Goal: Task Accomplishment & Management: Complete application form

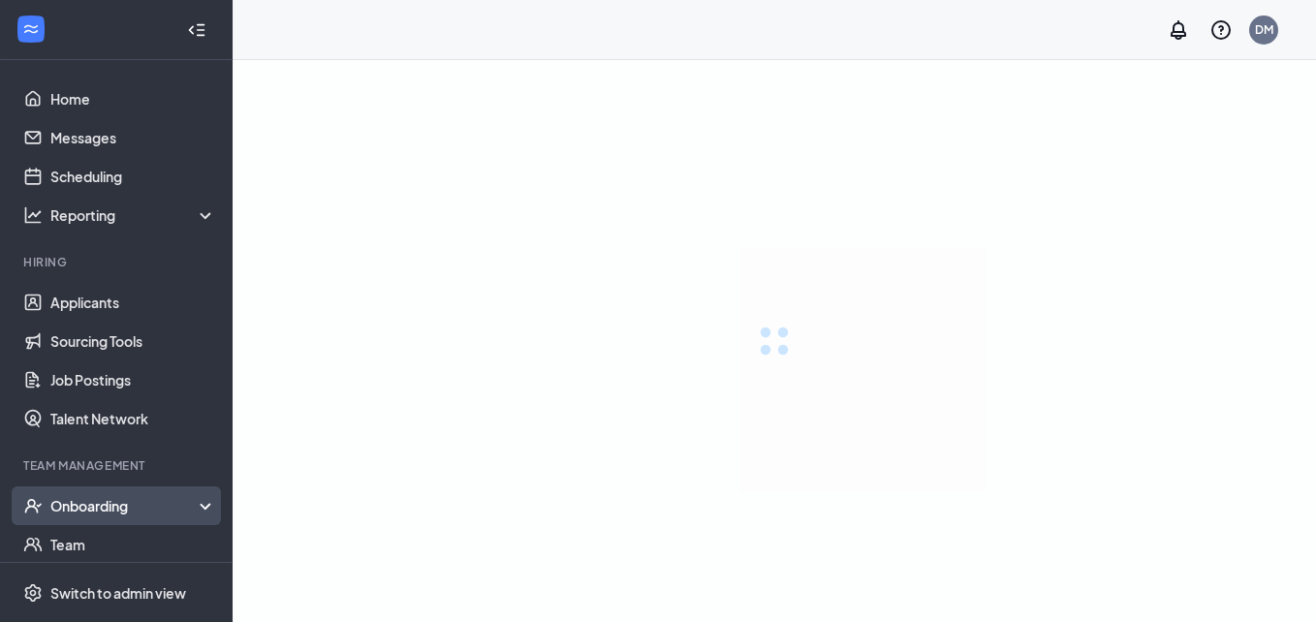
click at [139, 504] on div "Onboarding" at bounding box center [133, 505] width 167 height 19
click at [202, 508] on icon at bounding box center [210, 508] width 16 height 0
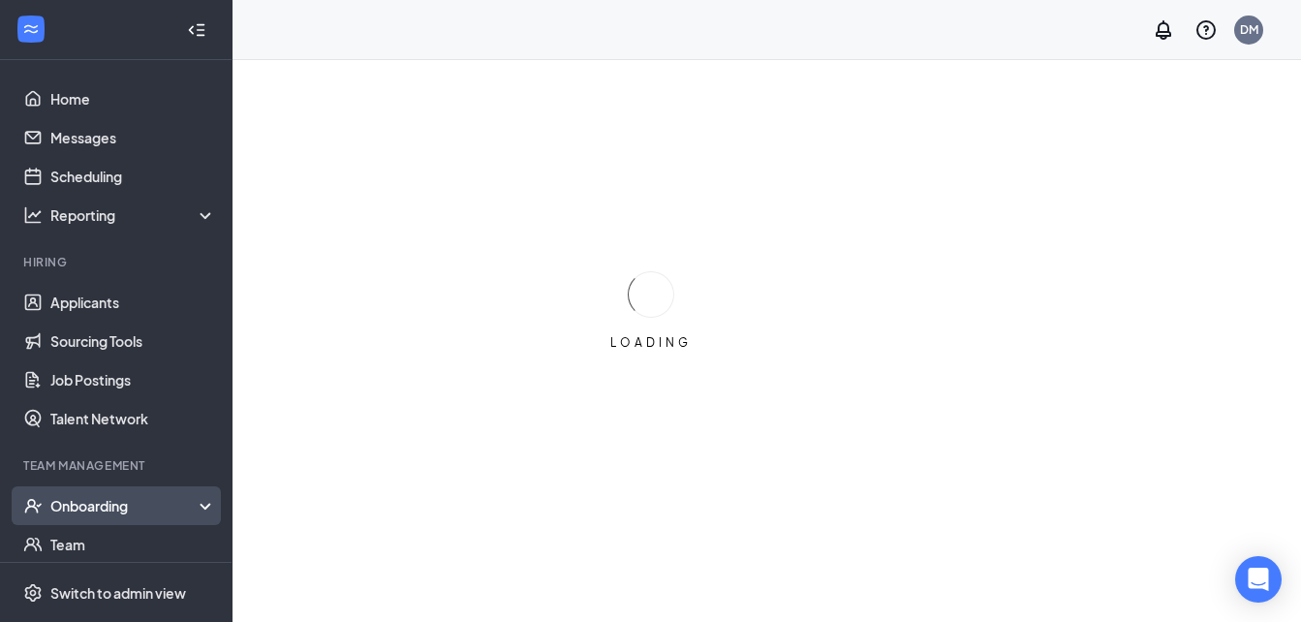
click at [135, 507] on div "Onboarding" at bounding box center [124, 505] width 149 height 19
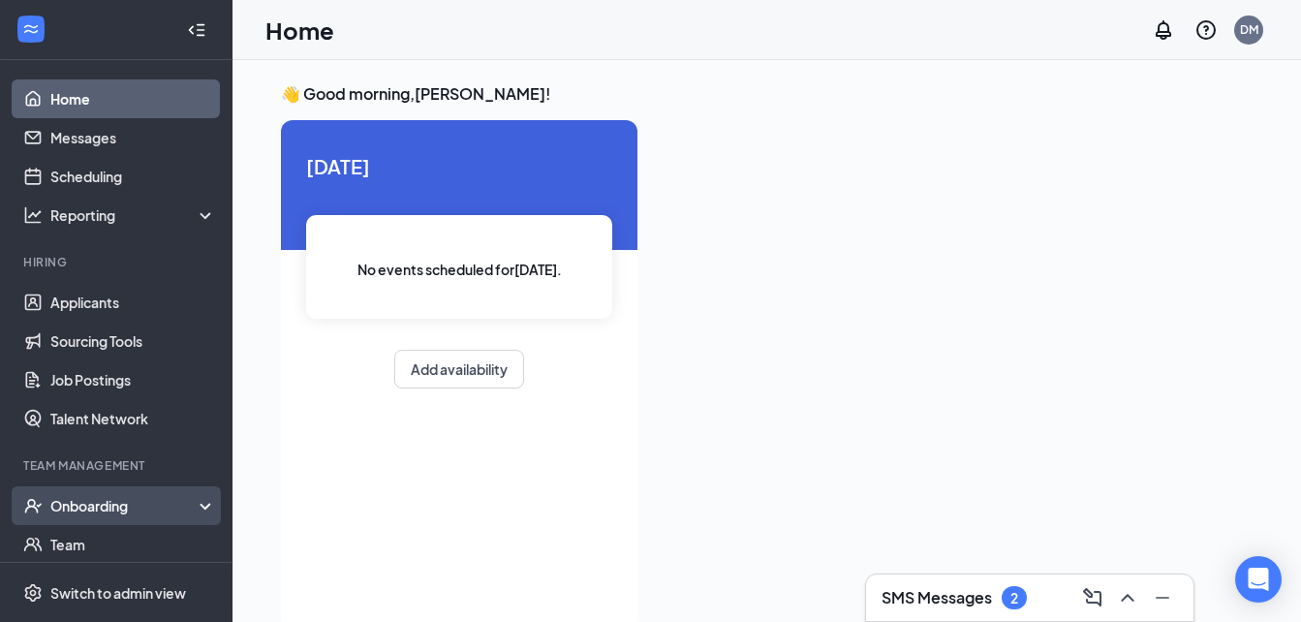
click at [114, 501] on div "Onboarding" at bounding box center [124, 505] width 149 height 19
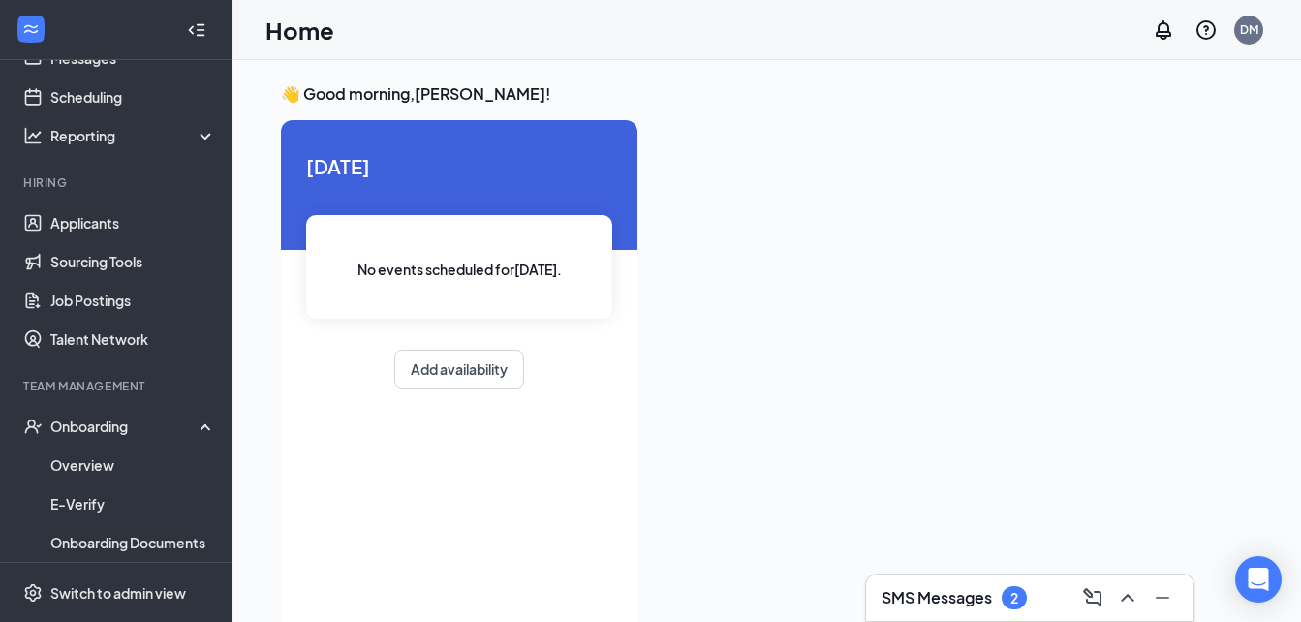
scroll to position [82, 0]
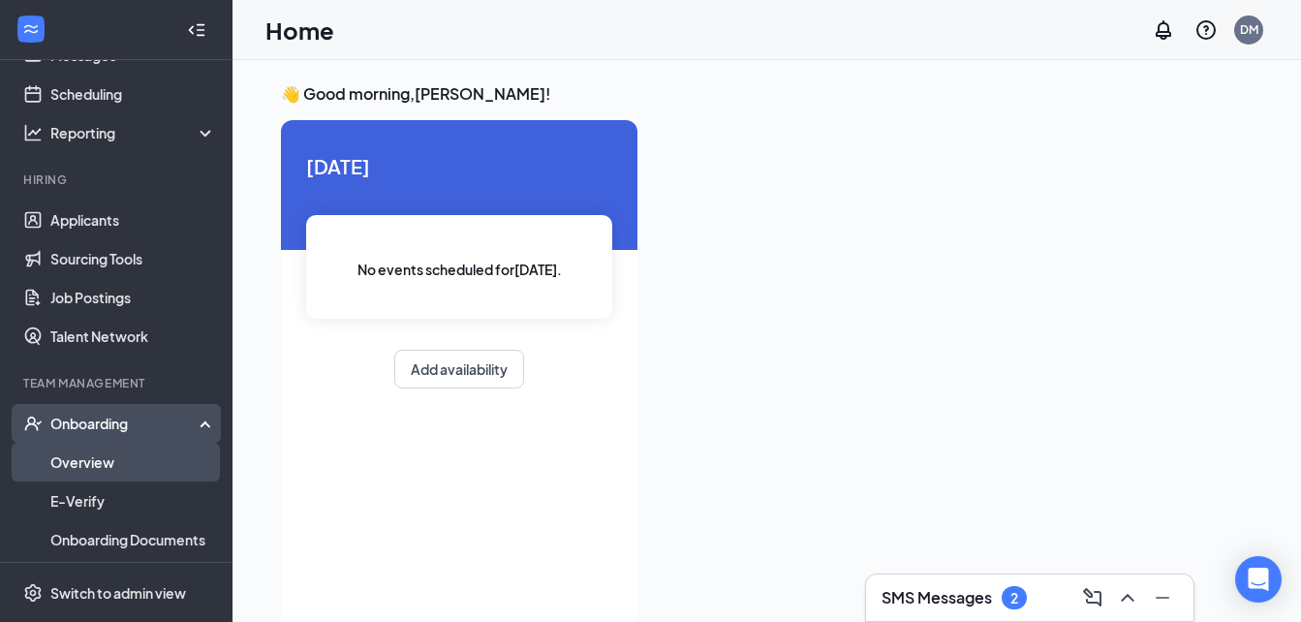
click at [111, 450] on link "Overview" at bounding box center [133, 462] width 166 height 39
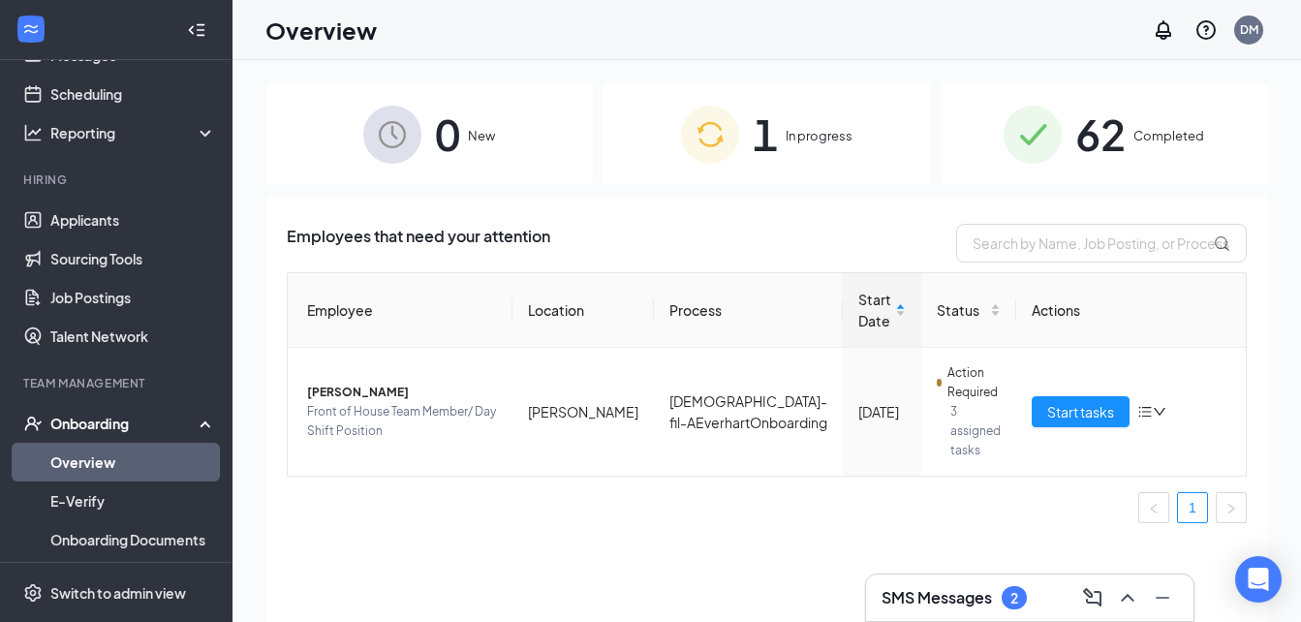
click at [800, 146] on div "1 In progress" at bounding box center [767, 134] width 328 height 102
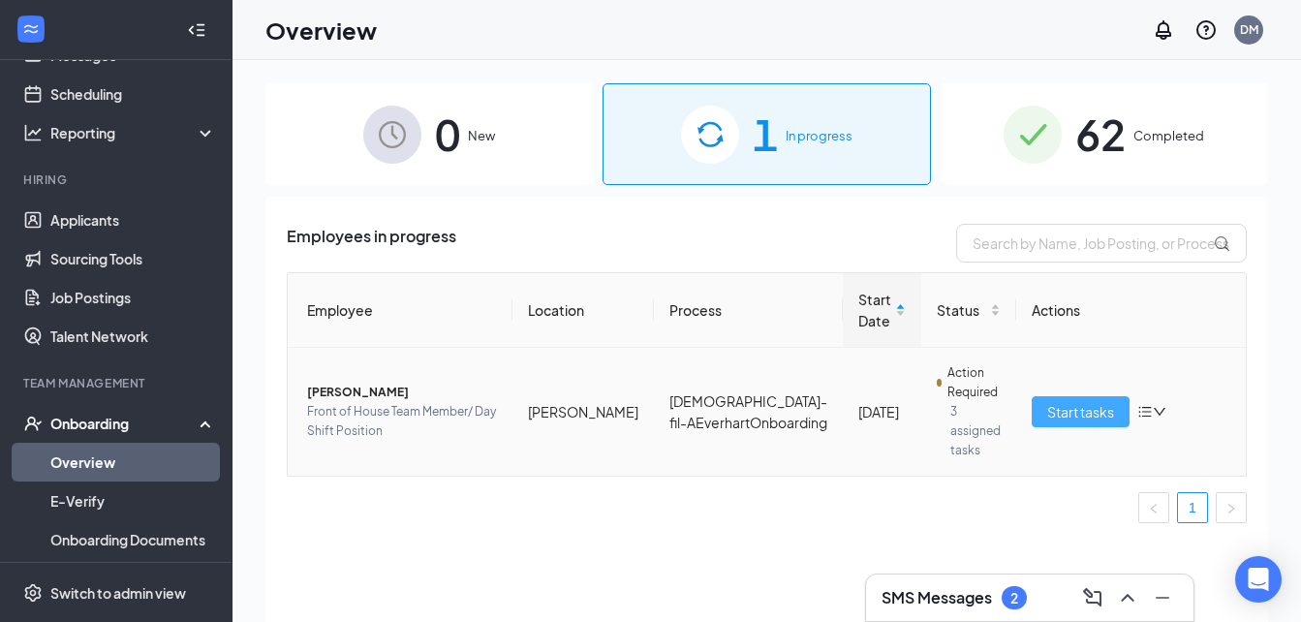
click at [1068, 407] on span "Start tasks" at bounding box center [1080, 411] width 67 height 21
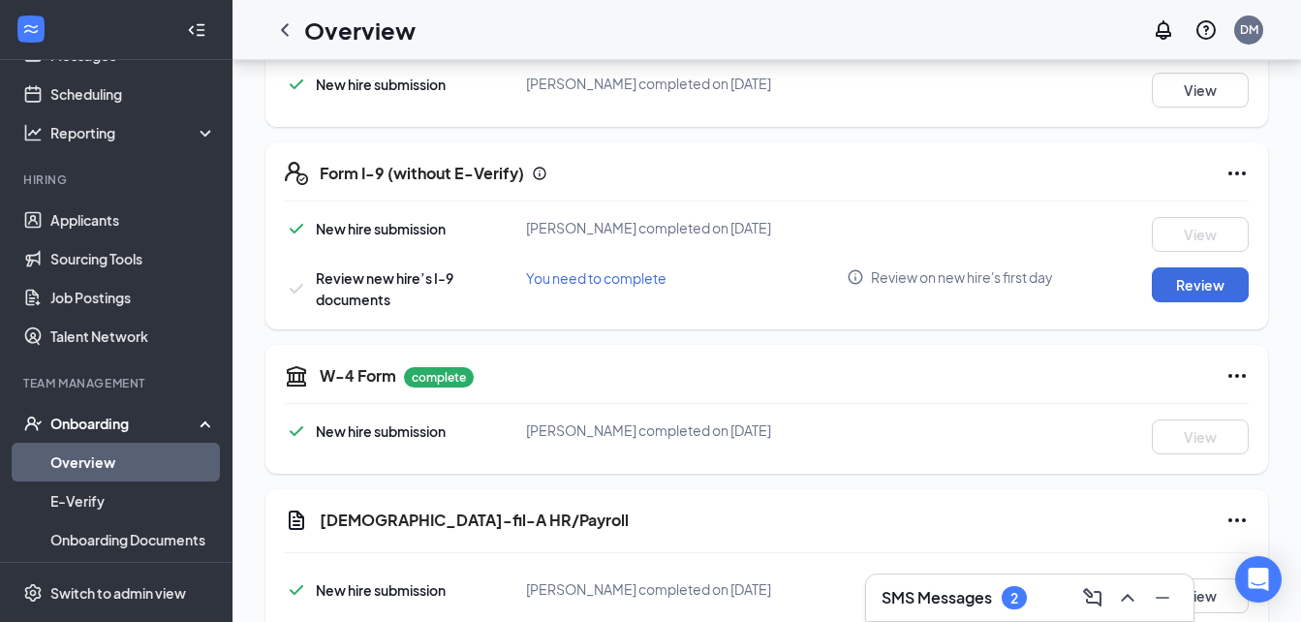
scroll to position [398, 0]
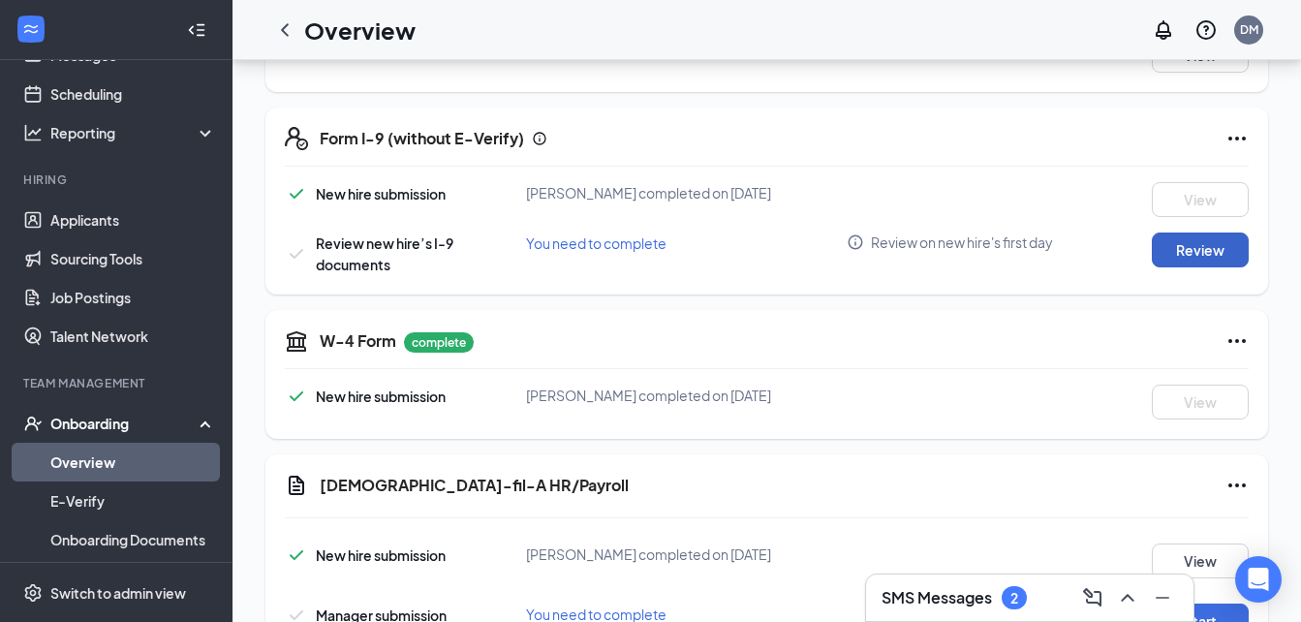
click at [1184, 240] on button "Review" at bounding box center [1200, 250] width 97 height 35
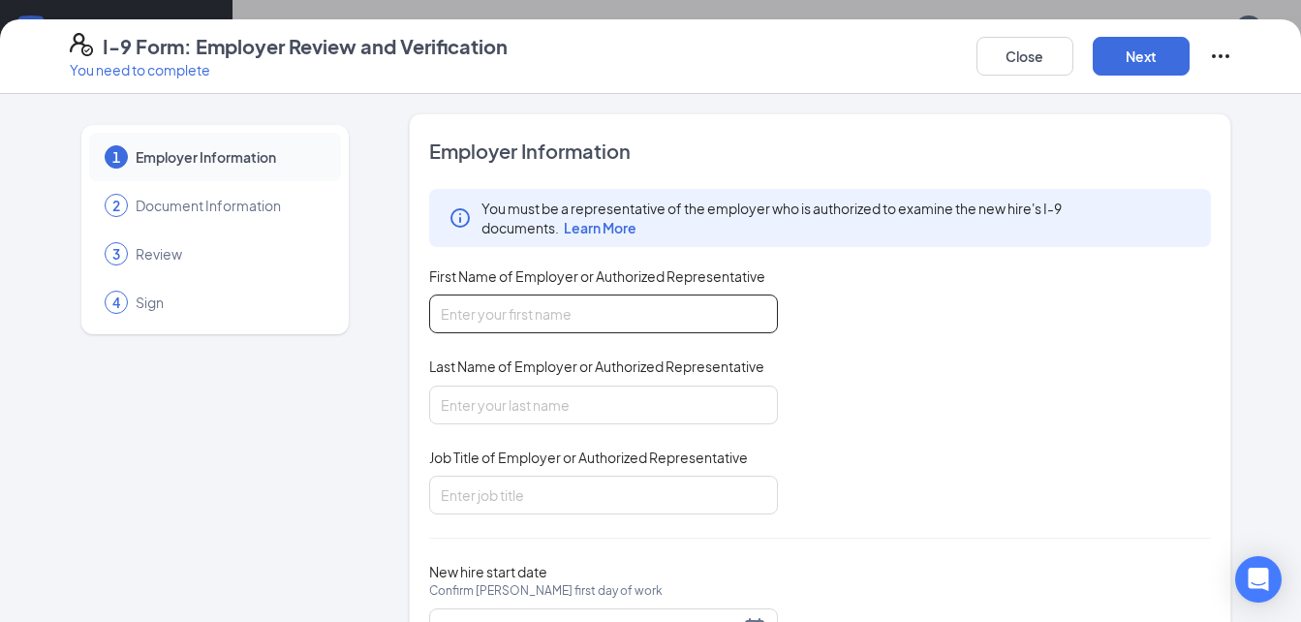
click at [547, 302] on input "First Name of Employer or Authorized Representative" at bounding box center [603, 314] width 349 height 39
type input "Desirae"
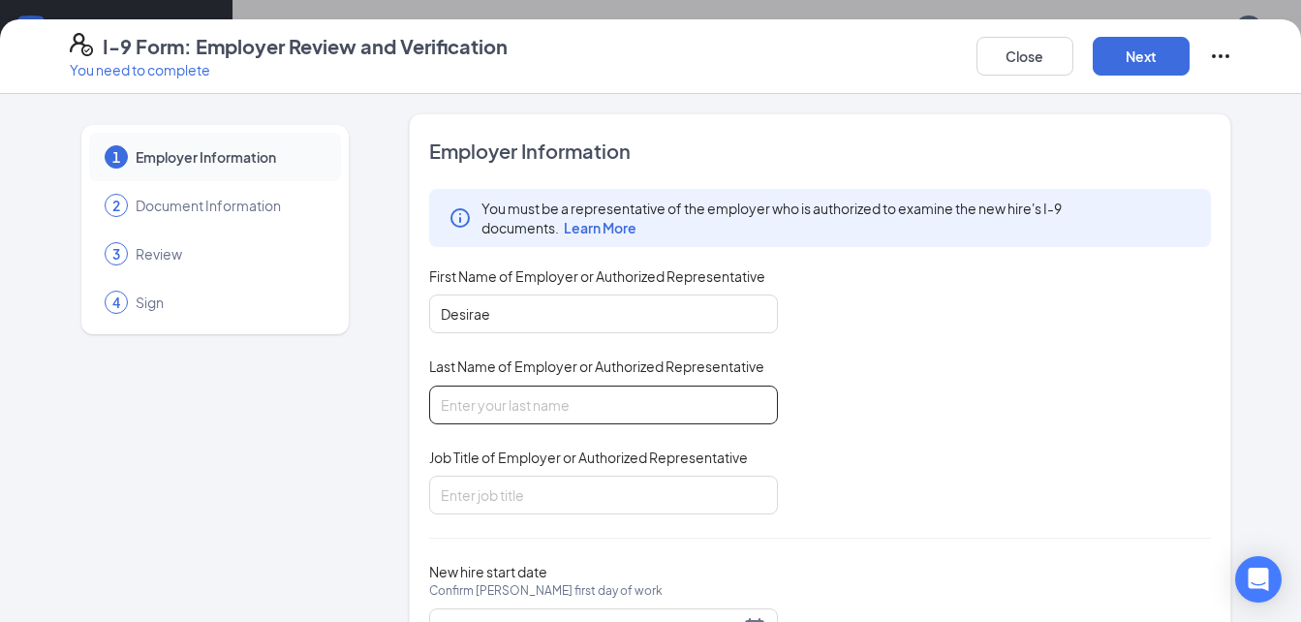
click at [497, 403] on input "Last Name of Employer or Authorized Representative" at bounding box center [603, 405] width 349 height 39
type input "[PERSON_NAME]"
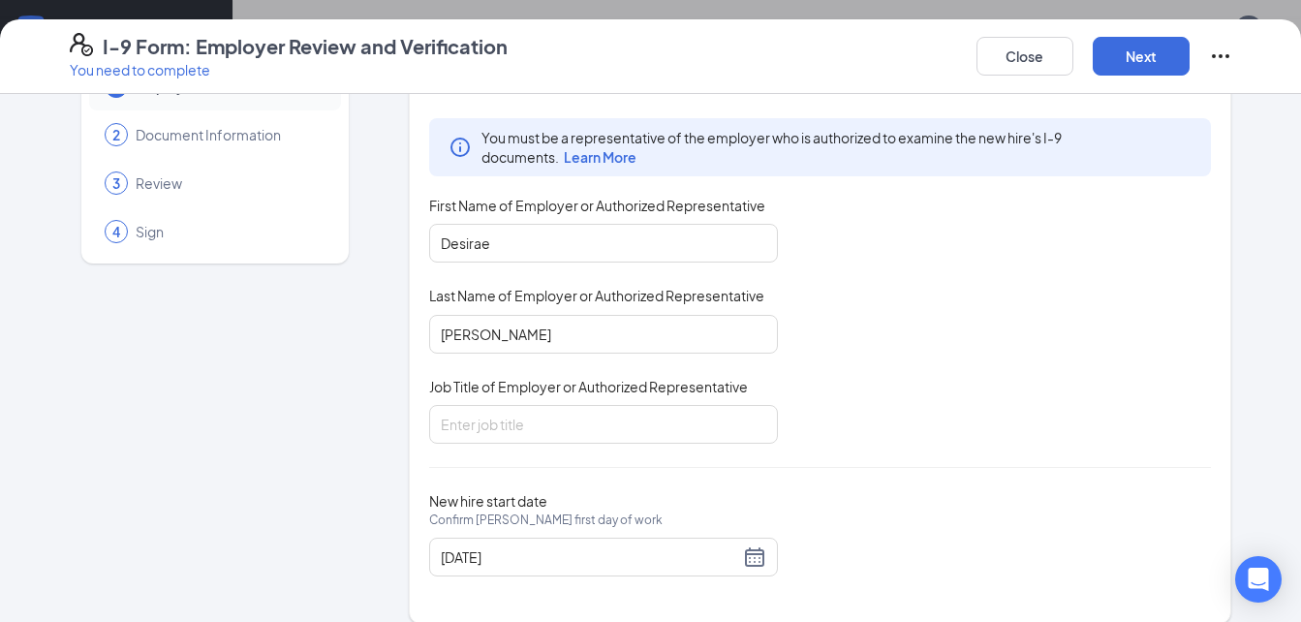
scroll to position [92, 0]
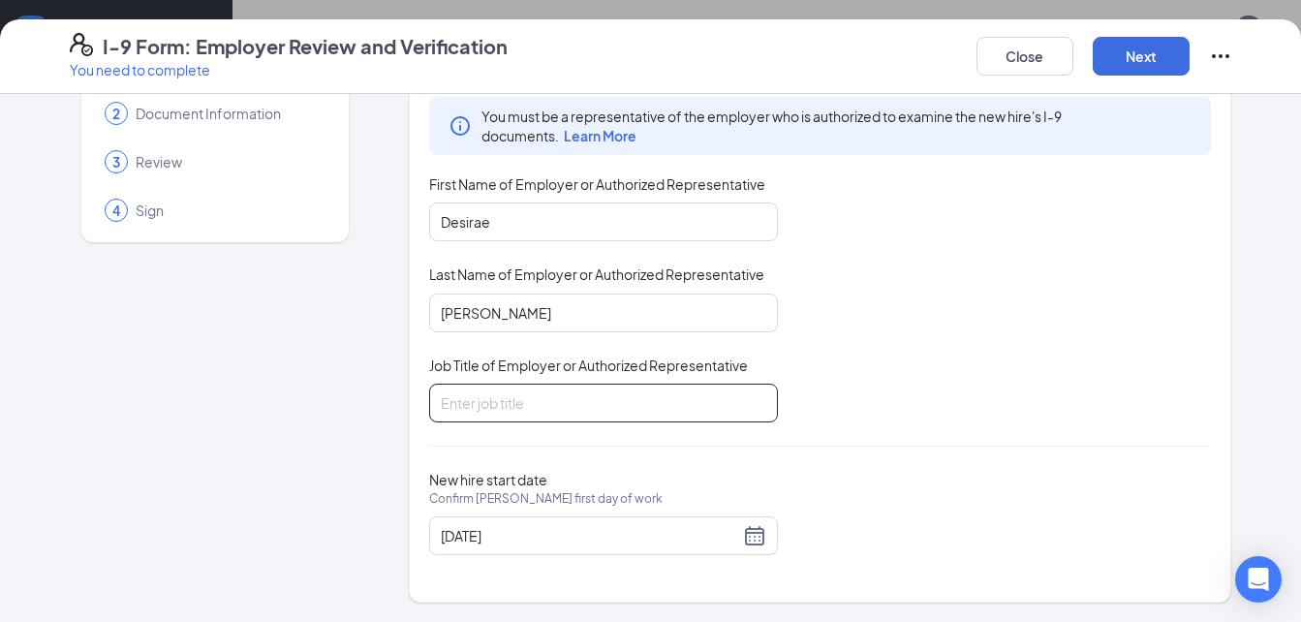
click at [703, 390] on input "Job Title of Employer or Authorized Representative" at bounding box center [603, 403] width 349 height 39
type input "Director"
click at [469, 538] on input "[DATE]" at bounding box center [590, 535] width 298 height 21
type input "[DATE]"
click at [1133, 53] on button "Next" at bounding box center [1141, 56] width 97 height 39
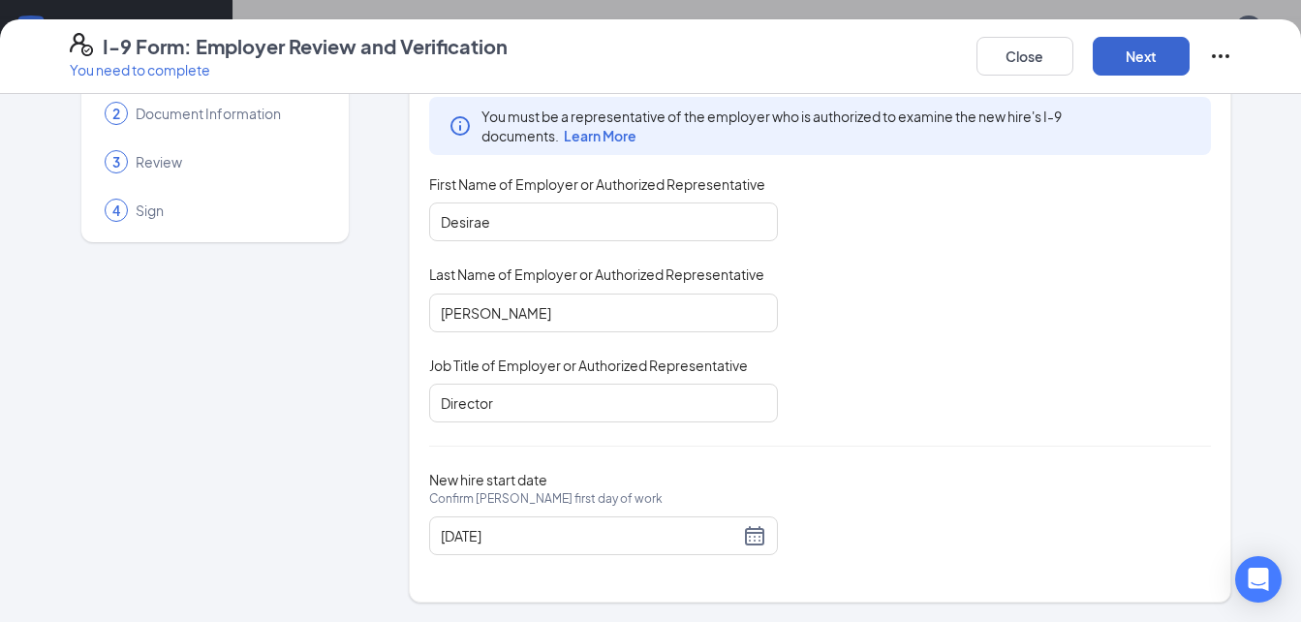
scroll to position [0, 0]
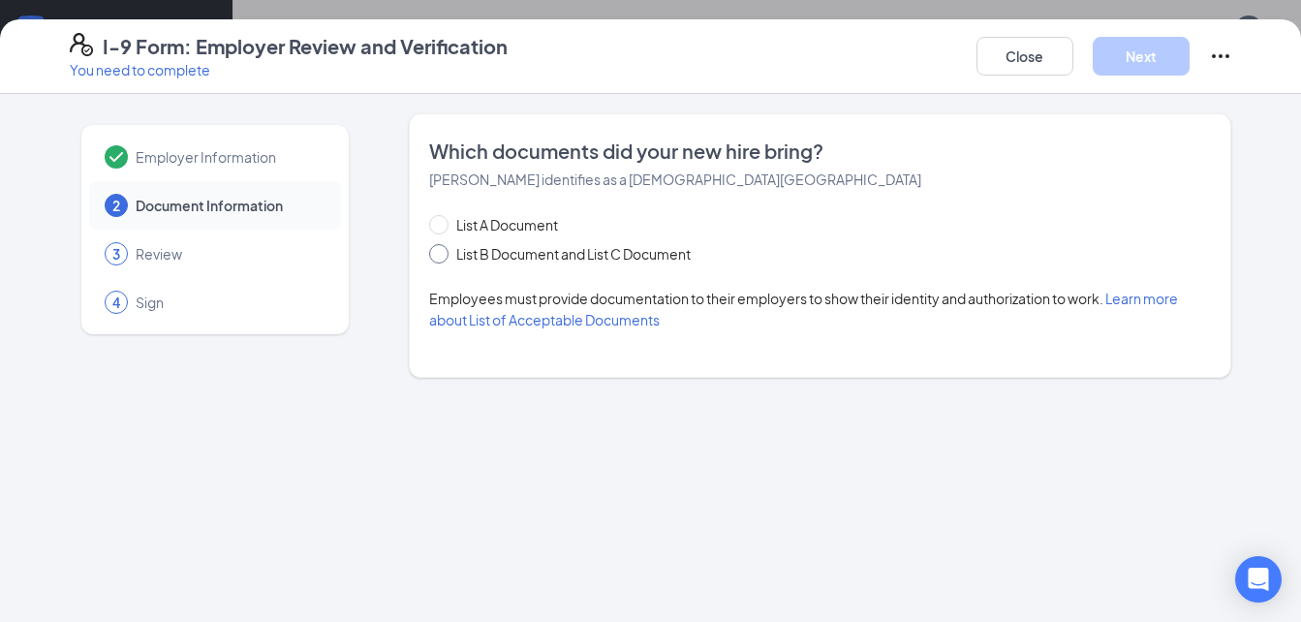
click at [646, 248] on span "List B Document and List C Document" at bounding box center [574, 253] width 250 height 21
click at [443, 248] on input "List B Document and List C Document" at bounding box center [436, 251] width 14 height 14
radio input "true"
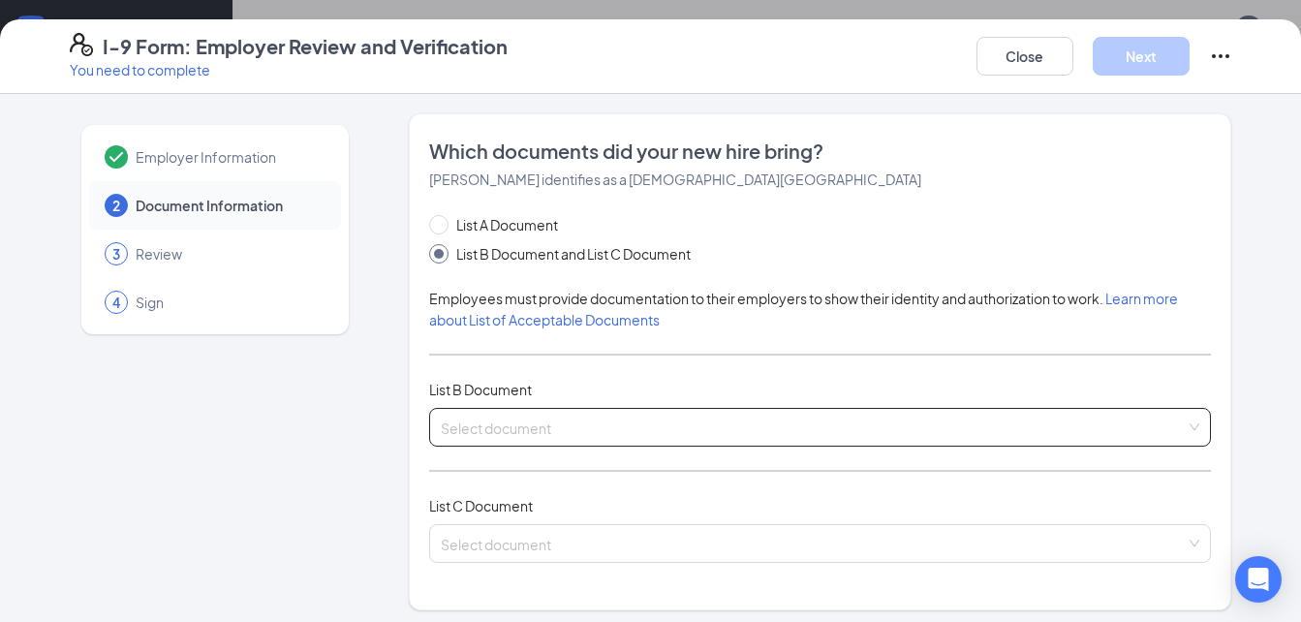
click at [507, 438] on span at bounding box center [814, 427] width 746 height 37
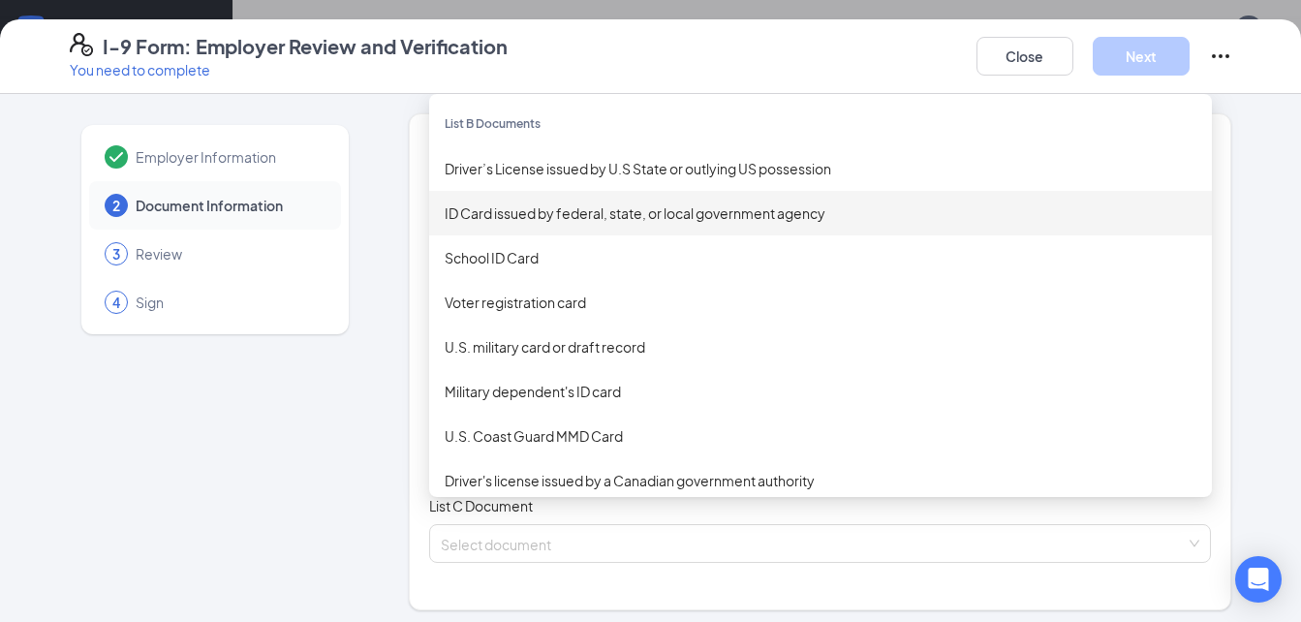
click at [560, 212] on div "ID Card issued by federal, state, or local government agency" at bounding box center [821, 213] width 752 height 21
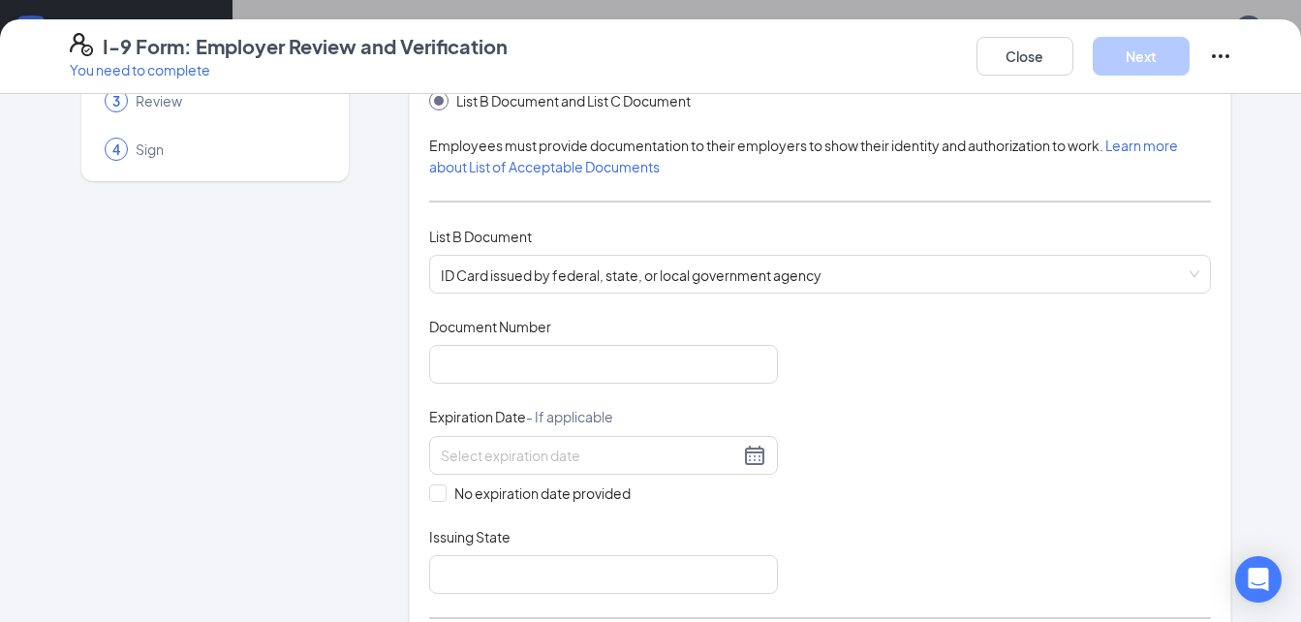
scroll to position [156, 0]
click at [557, 348] on input "Document Number" at bounding box center [603, 361] width 349 height 39
type input "44268914"
click at [590, 445] on input at bounding box center [590, 452] width 298 height 21
type input "[DATE]"
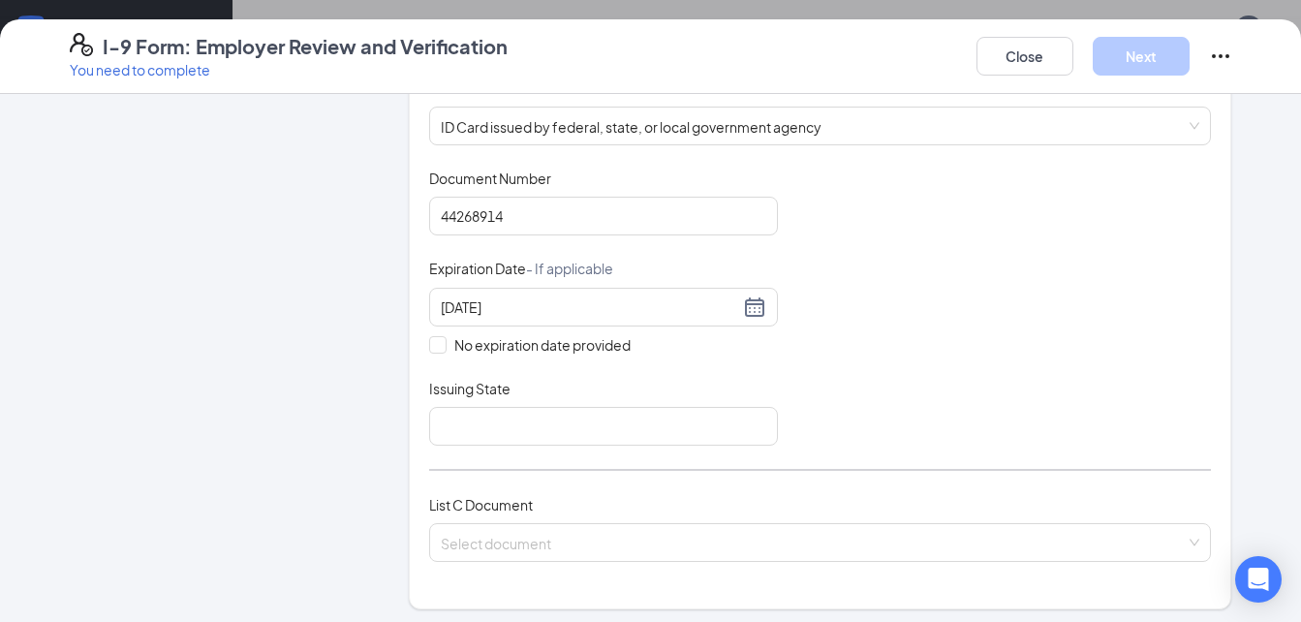
scroll to position [350, 0]
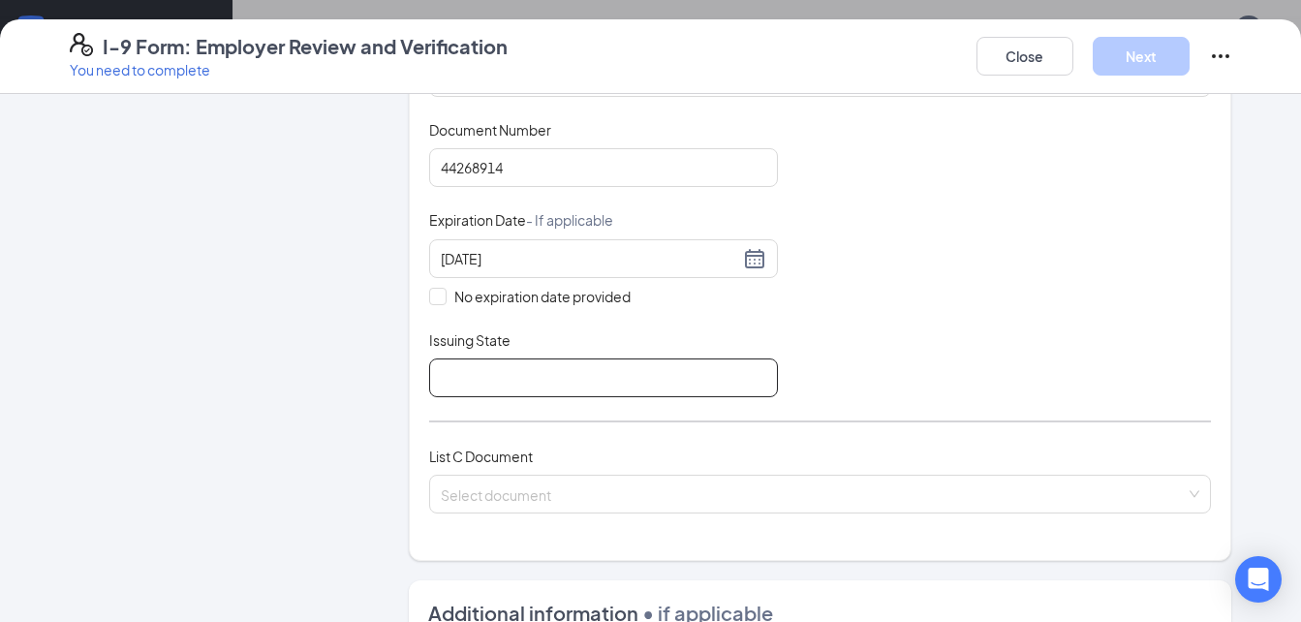
click at [525, 396] on div "List A Document List B Document and List C Document Employees must provide docu…" at bounding box center [820, 200] width 783 height 672
click at [523, 385] on input "Issuing State" at bounding box center [603, 378] width 349 height 39
type input "[US_STATE]"
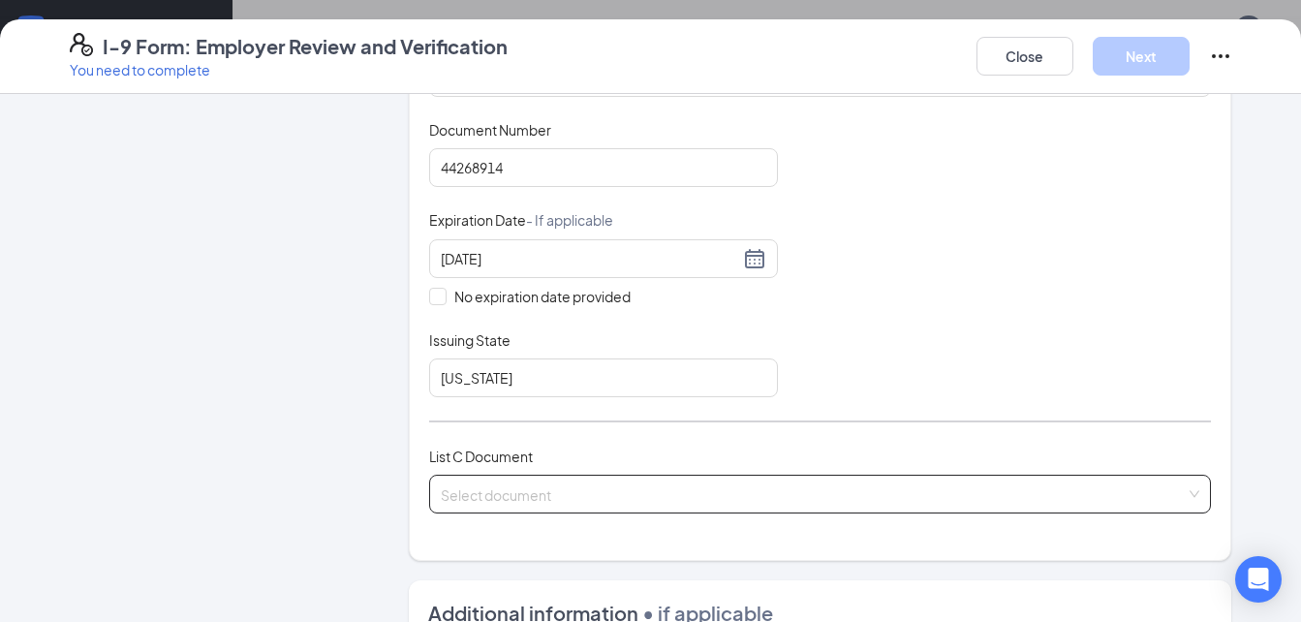
click at [584, 484] on input "search" at bounding box center [814, 490] width 746 height 29
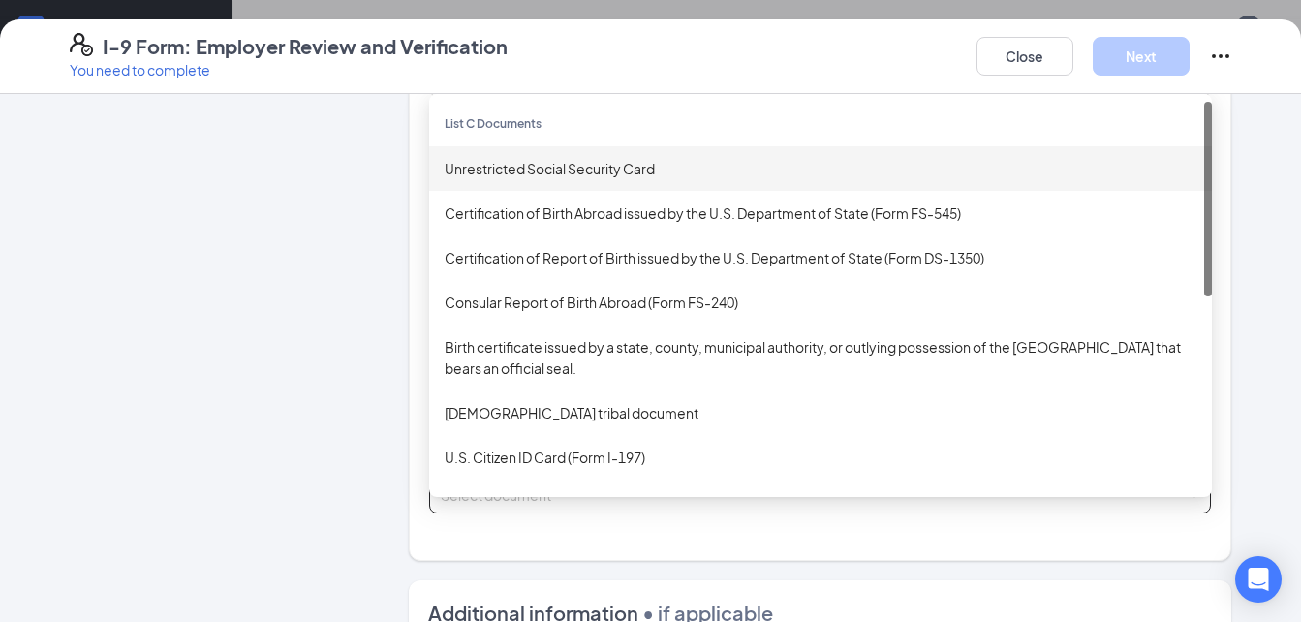
click at [571, 160] on div "Unrestricted Social Security Card" at bounding box center [821, 168] width 752 height 21
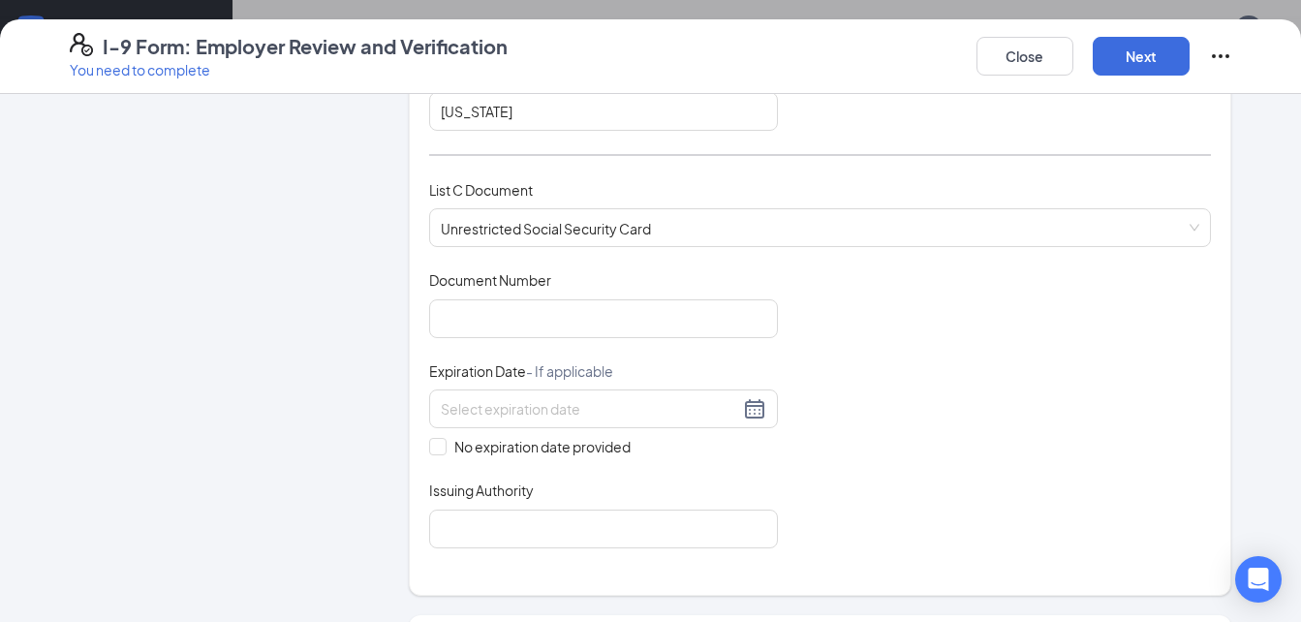
scroll to position [623, 0]
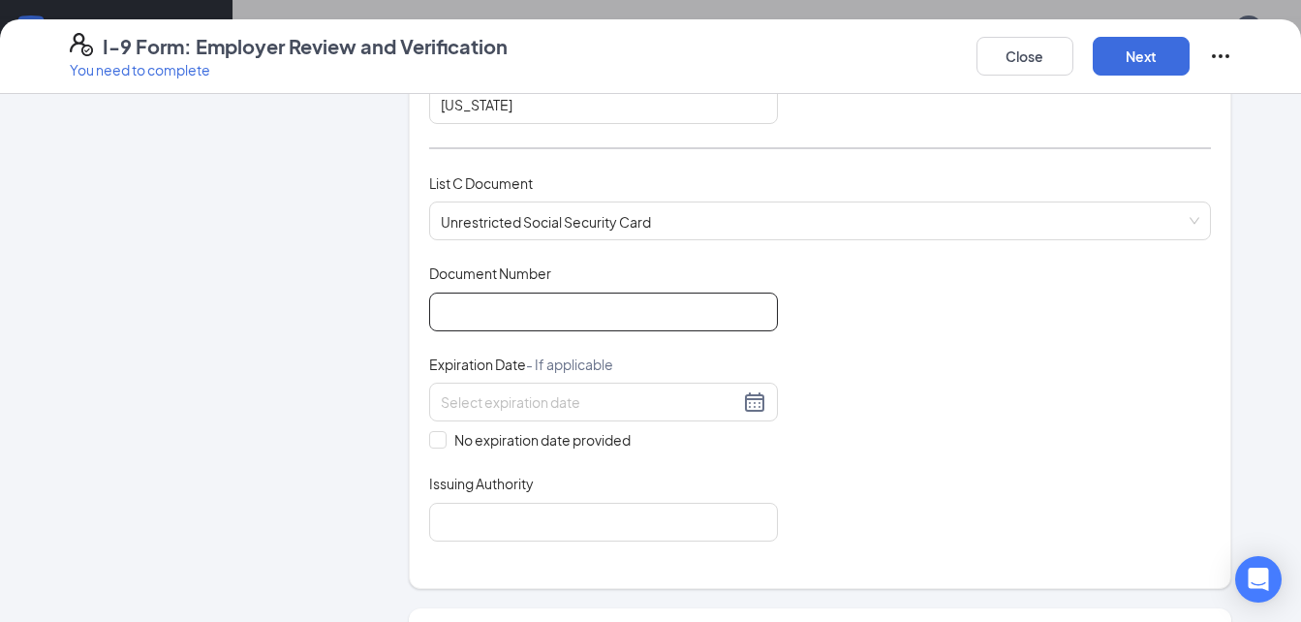
click at [545, 295] on input "Document Number" at bounding box center [603, 312] width 349 height 39
type input "635743947"
click at [429, 442] on input "No expiration date provided" at bounding box center [436, 438] width 14 height 14
checkbox input "true"
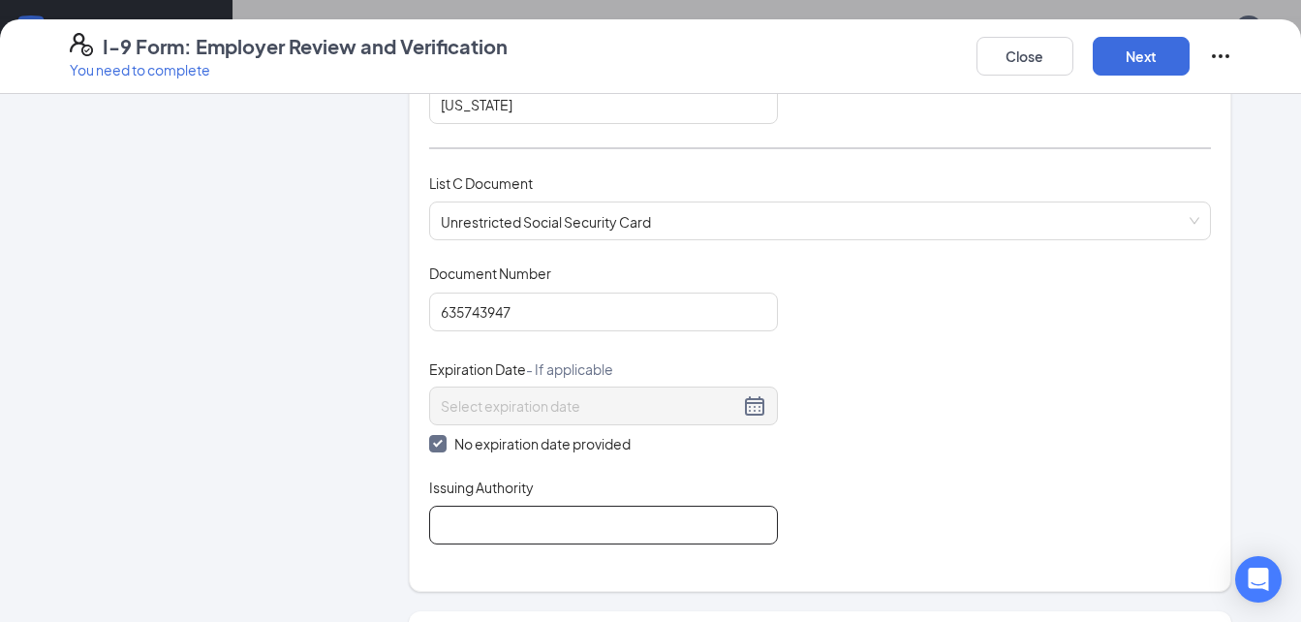
click at [481, 512] on input "Issuing Authority" at bounding box center [603, 525] width 349 height 39
type input "Social Security Admin"
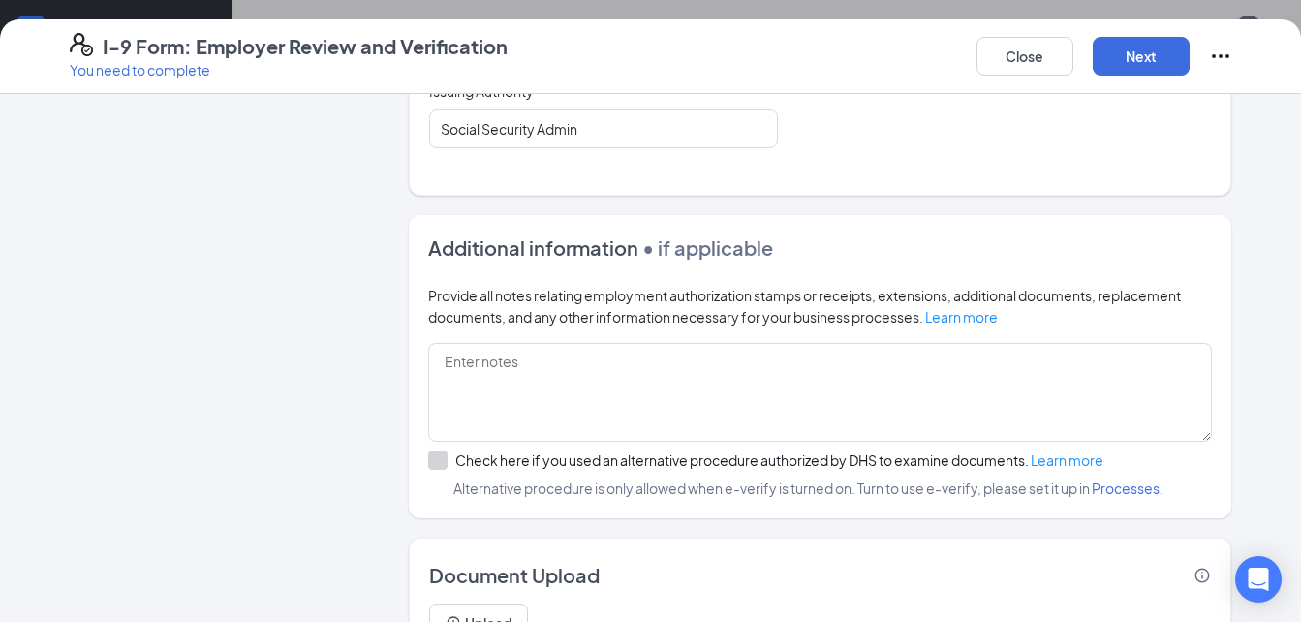
scroll to position [1039, 0]
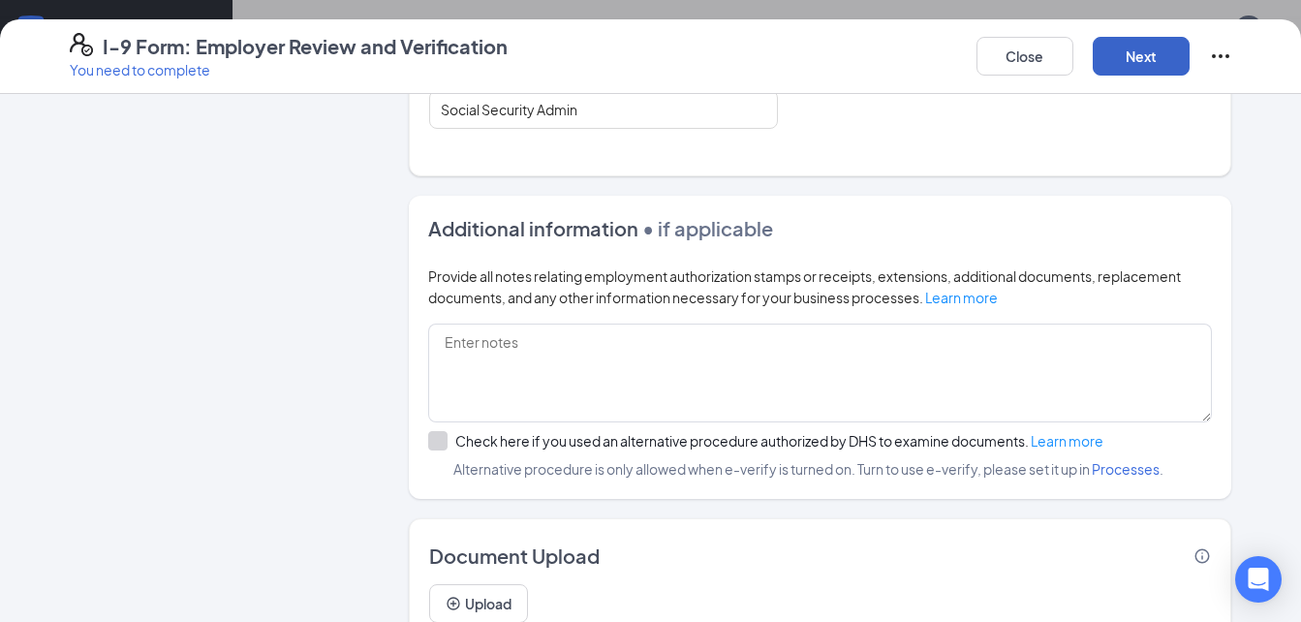
click at [1140, 62] on button "Next" at bounding box center [1141, 56] width 97 height 39
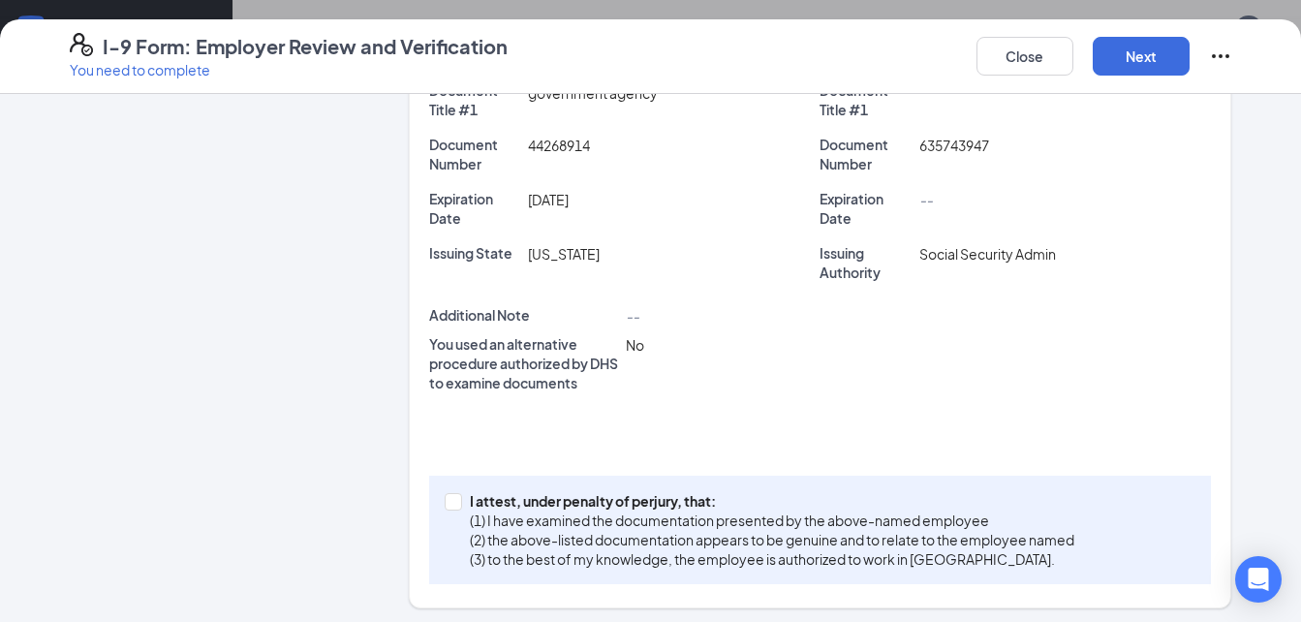
scroll to position [475, 0]
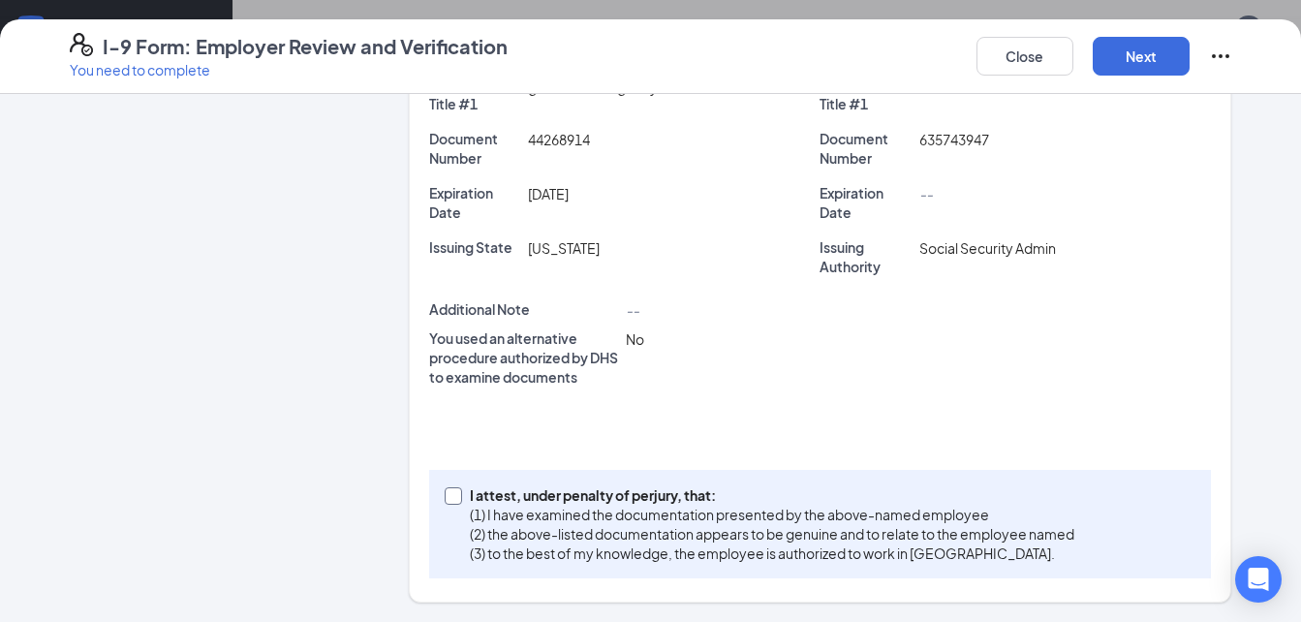
click at [454, 495] on label "I attest, under penalty of [PERSON_NAME], that: (1) I have examined the documen…" at bounding box center [764, 524] width 638 height 78
click at [445, 496] on input "I attest, under penalty of [PERSON_NAME], that: (1) I have examined the documen…" at bounding box center [452, 494] width 14 height 14
checkbox input "true"
click at [1152, 61] on button "Next" at bounding box center [1141, 56] width 97 height 39
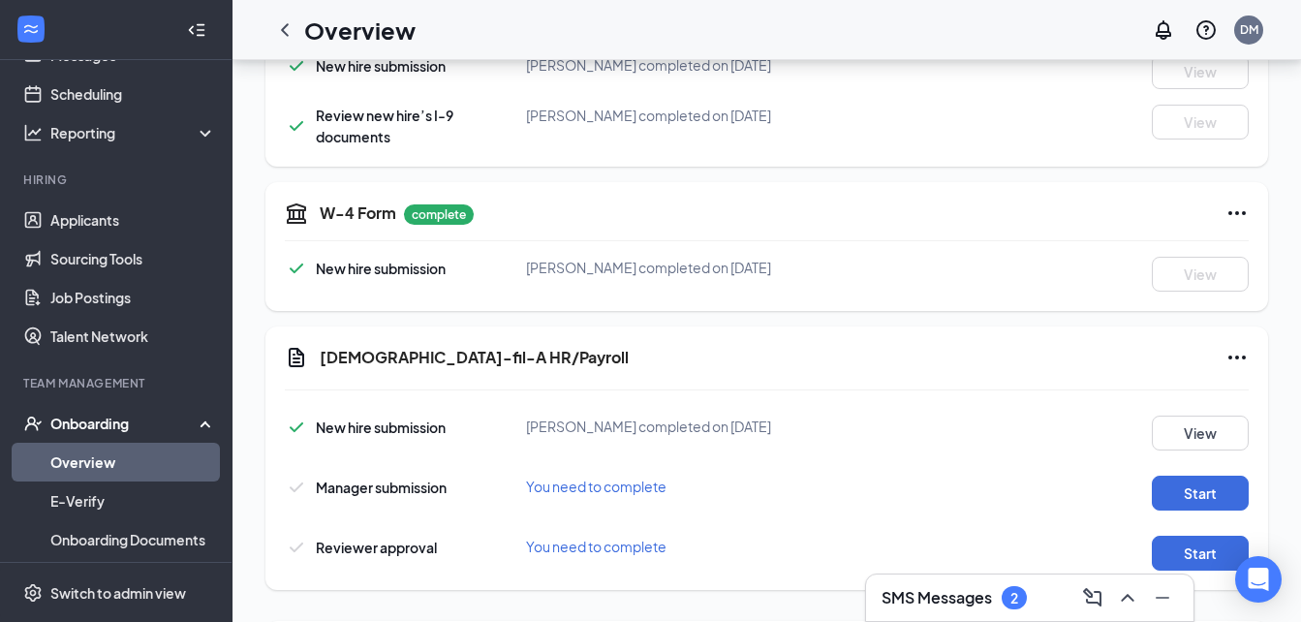
scroll to position [762, 0]
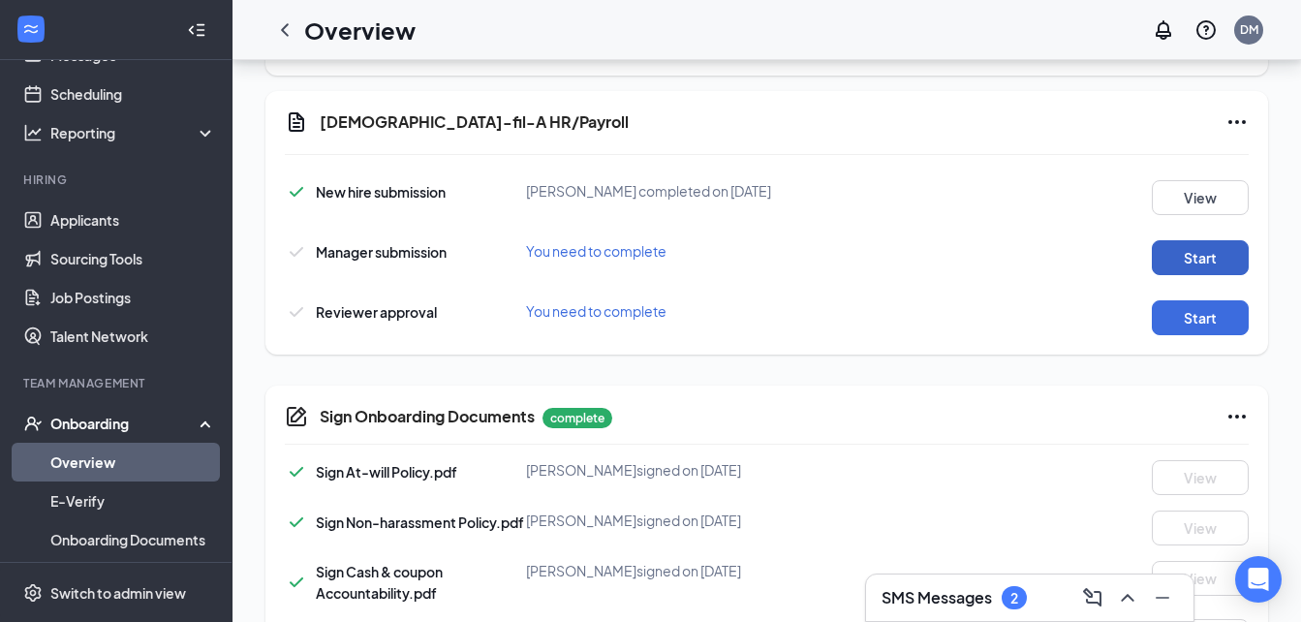
click at [1187, 257] on button "Start" at bounding box center [1200, 257] width 97 height 35
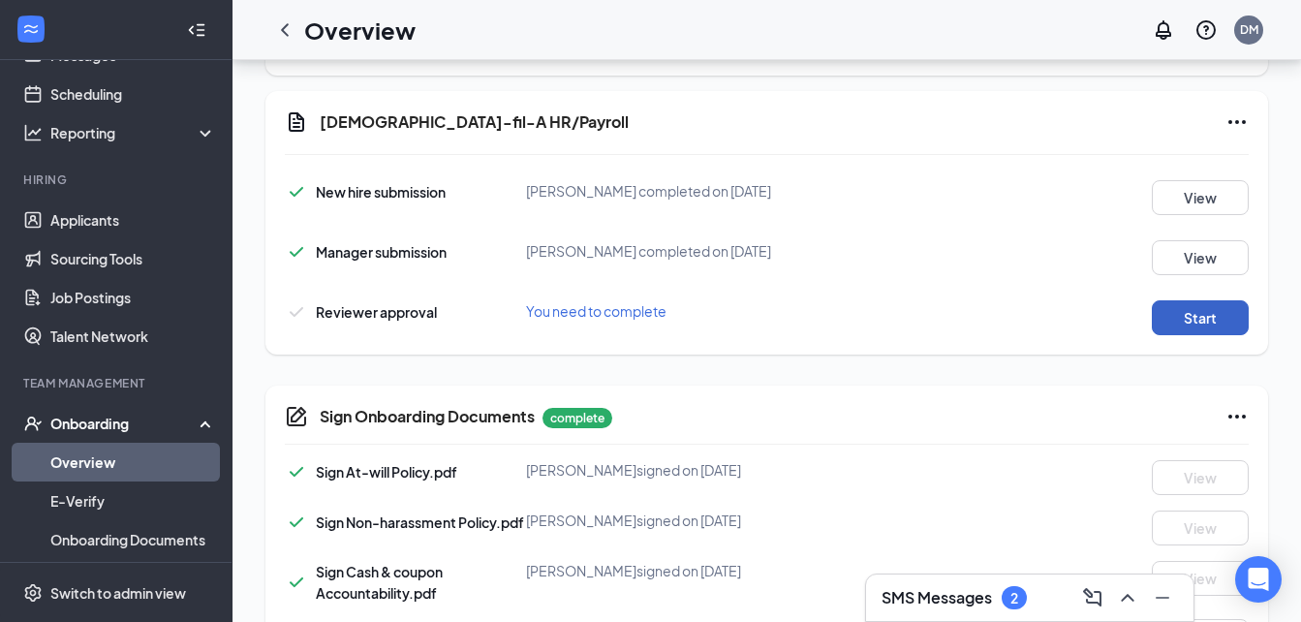
click at [1210, 315] on button "Start" at bounding box center [1200, 317] width 97 height 35
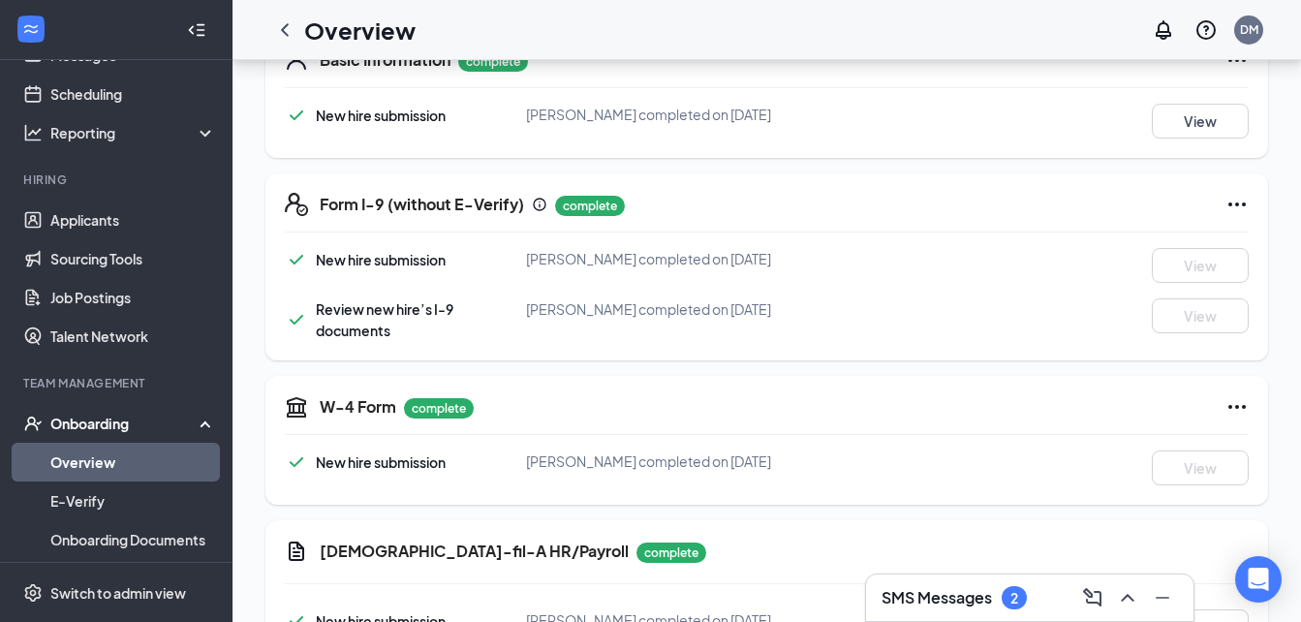
scroll to position [0, 0]
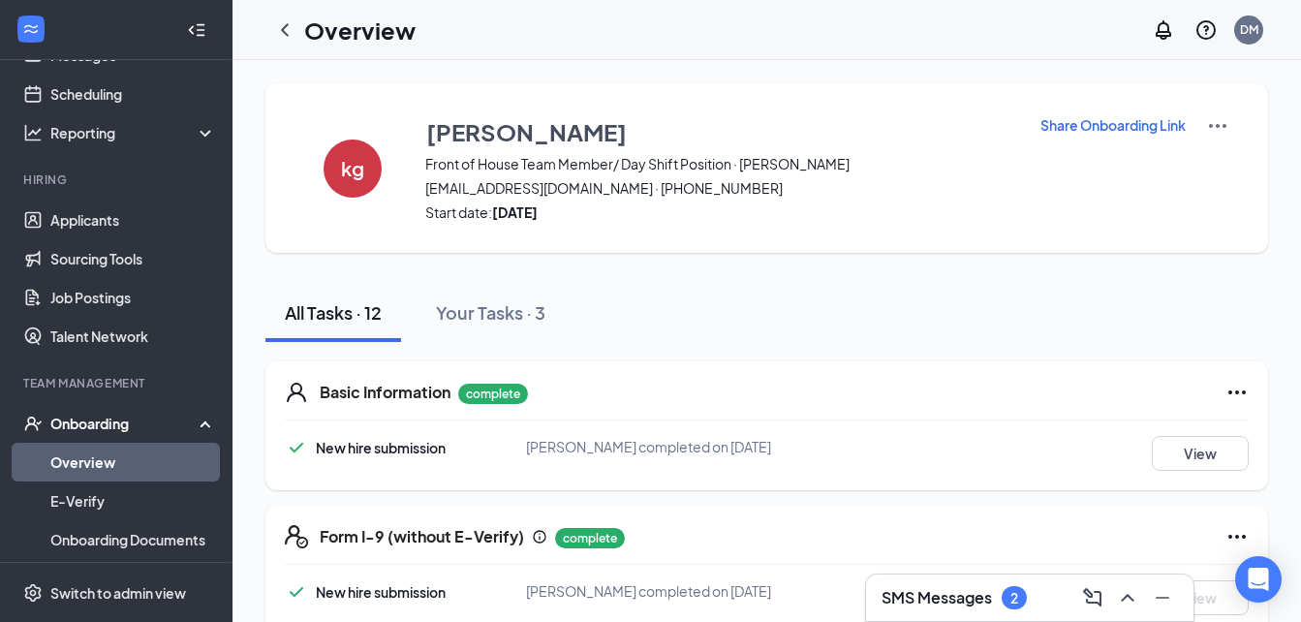
click at [77, 416] on div "Onboarding" at bounding box center [124, 423] width 149 height 19
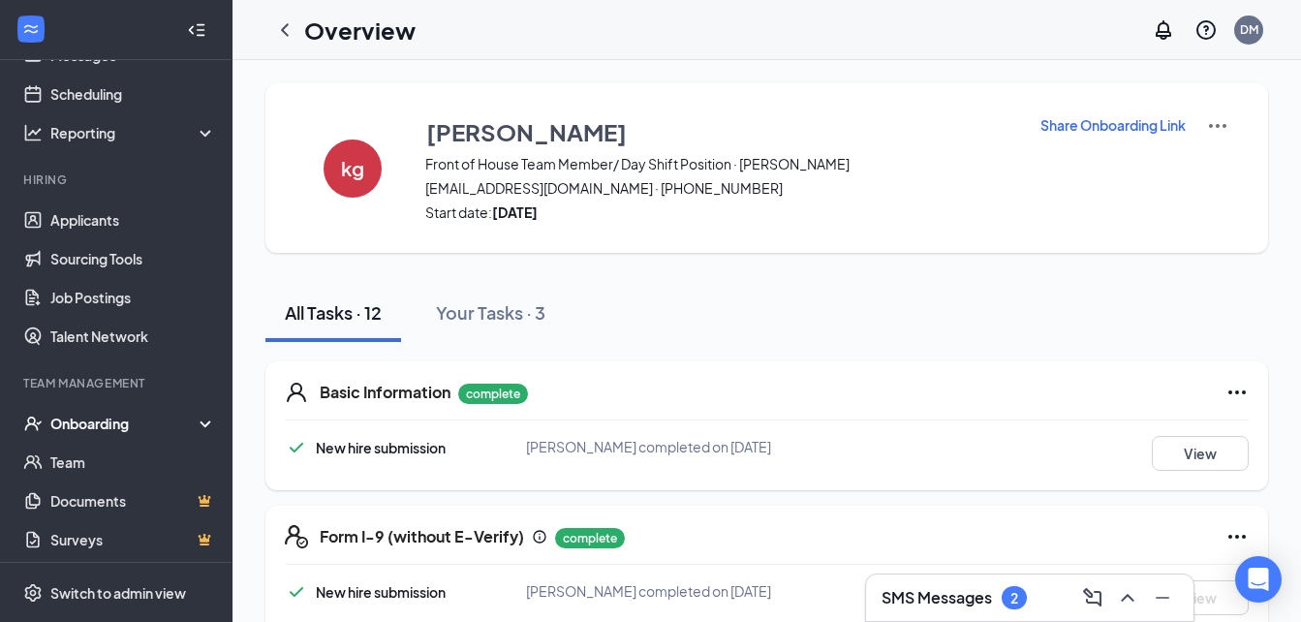
click at [86, 420] on div "Onboarding" at bounding box center [124, 423] width 149 height 19
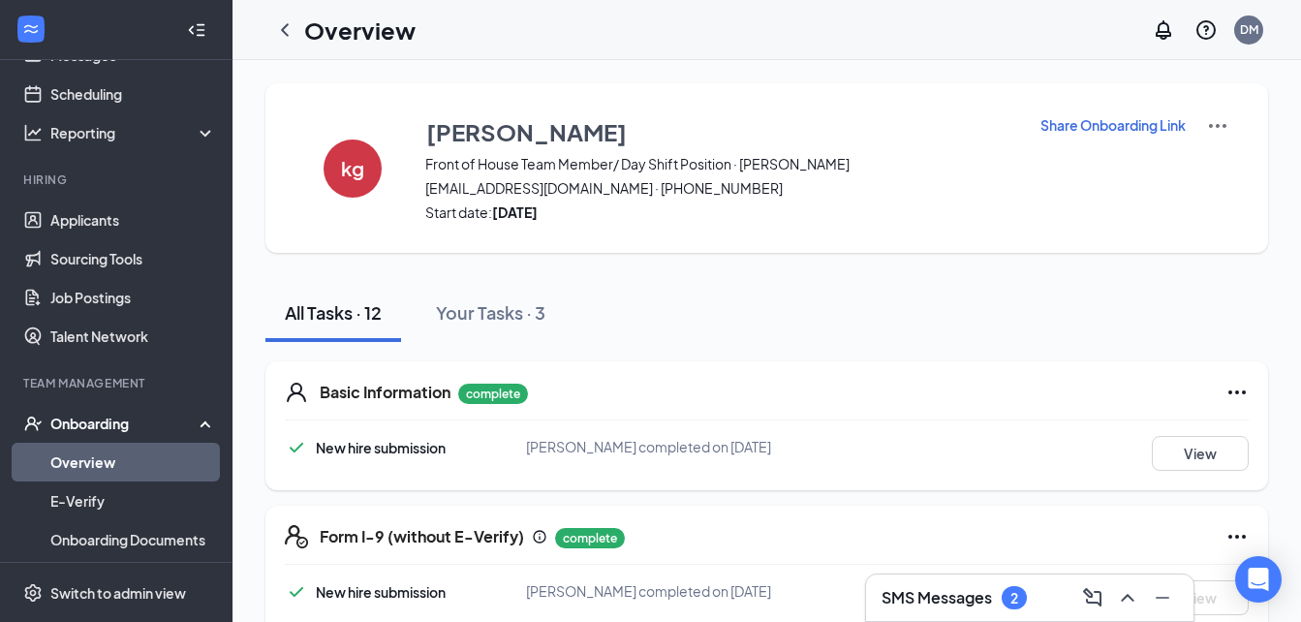
click at [85, 457] on link "Overview" at bounding box center [133, 462] width 166 height 39
